Goal: Find specific page/section: Find specific page/section

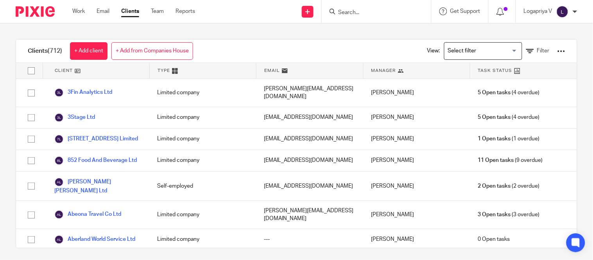
click at [361, 9] on input "Search" at bounding box center [372, 12] width 70 height 7
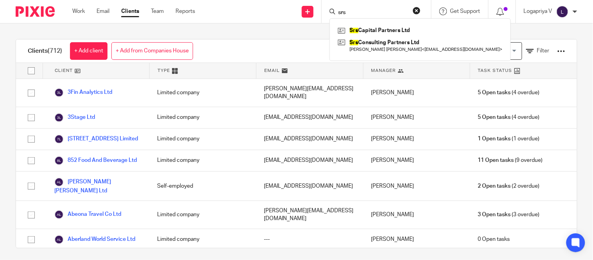
type input "srs"
click at [400, 25] on link at bounding box center [420, 31] width 169 height 12
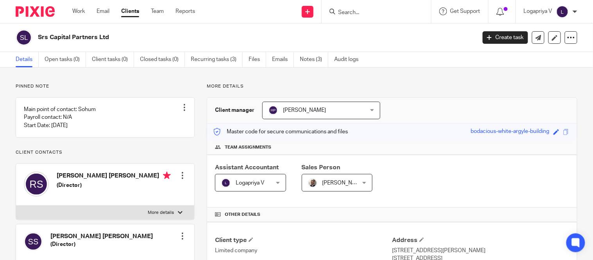
scroll to position [187, 0]
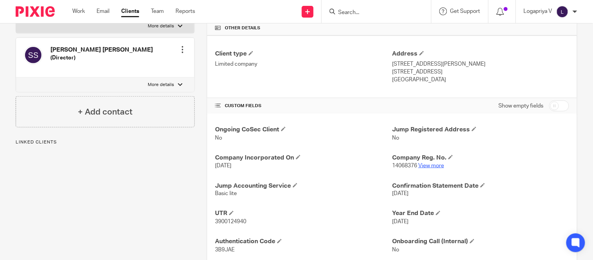
click at [429, 164] on div "Company Reg. No. 14068376 View more" at bounding box center [480, 162] width 177 height 16
click at [429, 164] on link "View more" at bounding box center [431, 165] width 26 height 5
